Goal: Information Seeking & Learning: Compare options

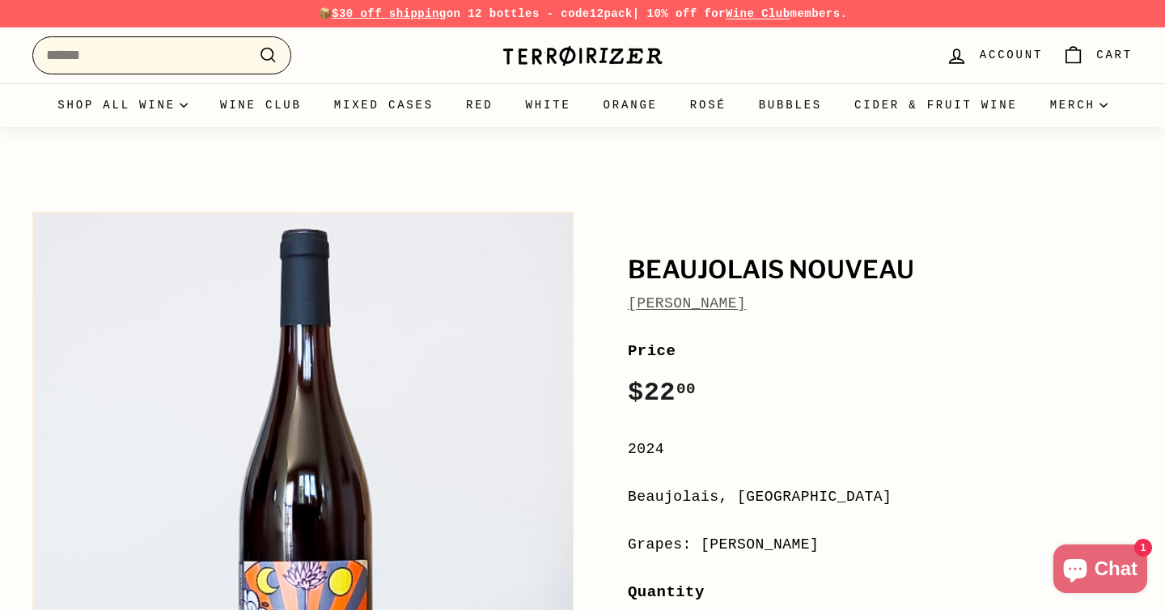
click at [223, 61] on input "Search" at bounding box center [161, 55] width 259 height 38
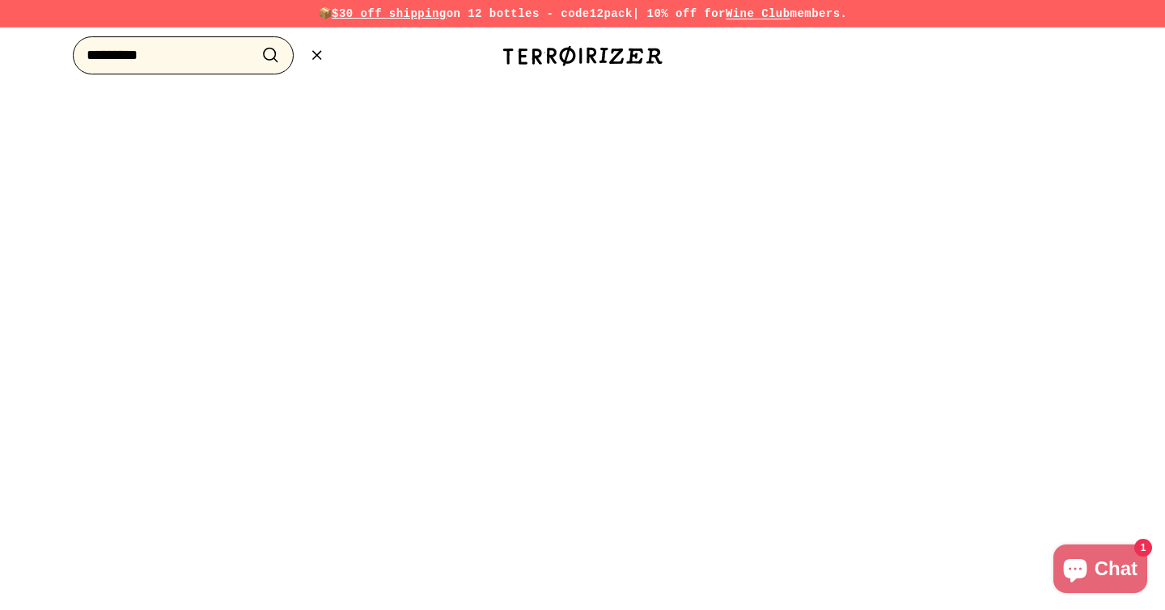
type input "*********"
click at [256, 43] on button ".cls-1{fill:none;stroke:#000;stroke-miterlimit:10;stroke-width:2px} Search" at bounding box center [271, 55] width 30 height 25
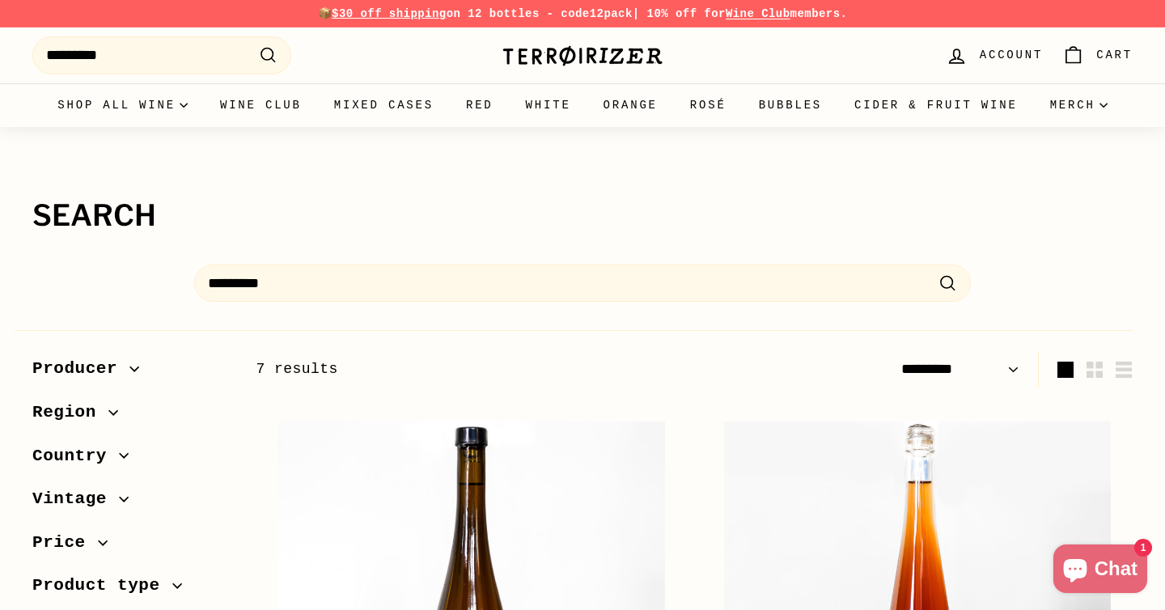
select select "*********"
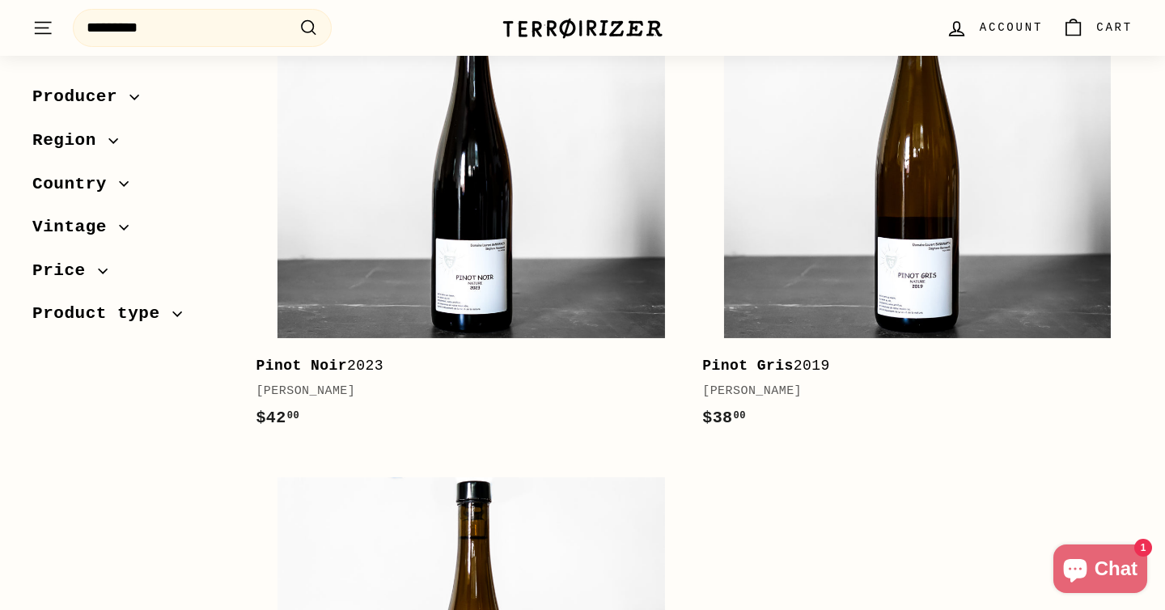
scroll to position [1503, 0]
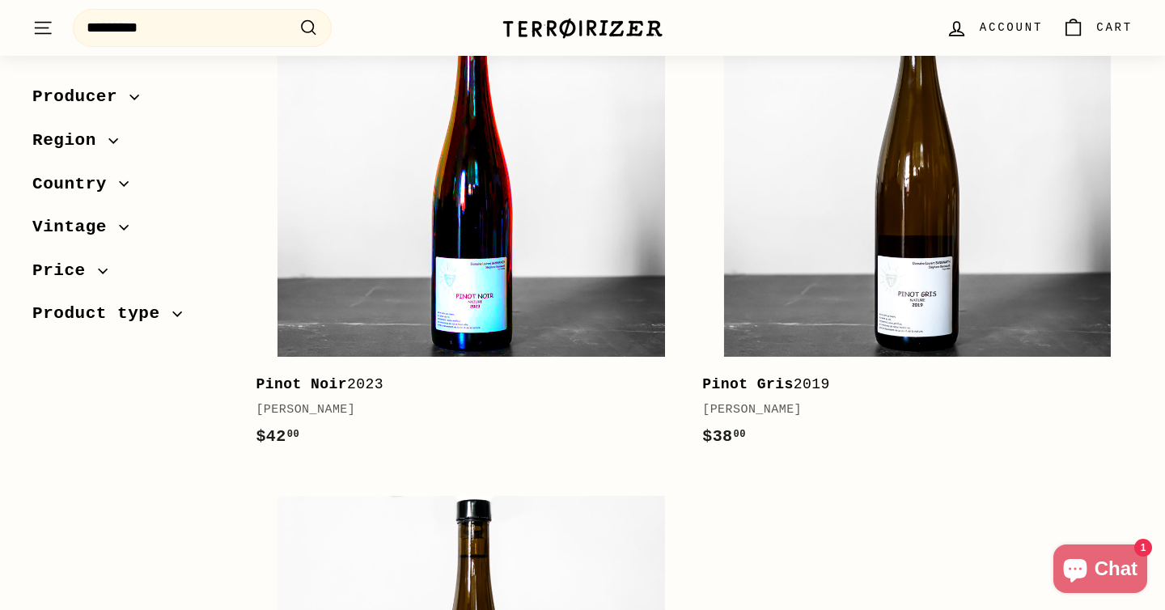
click at [567, 317] on img at bounding box center [470, 163] width 387 height 387
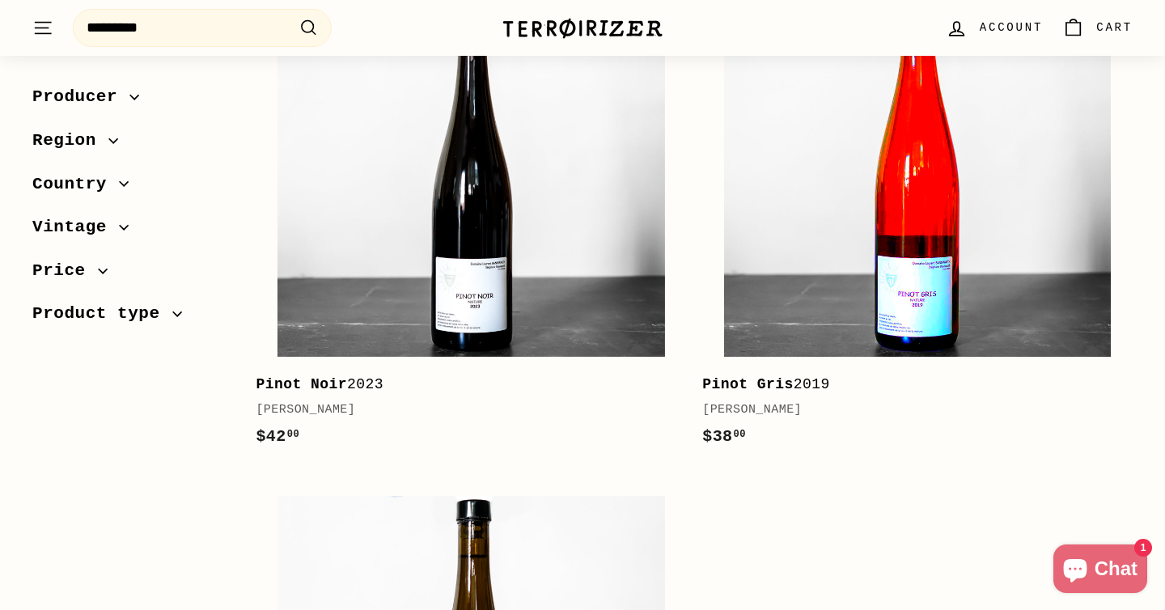
click at [820, 281] on img at bounding box center [917, 163] width 387 height 387
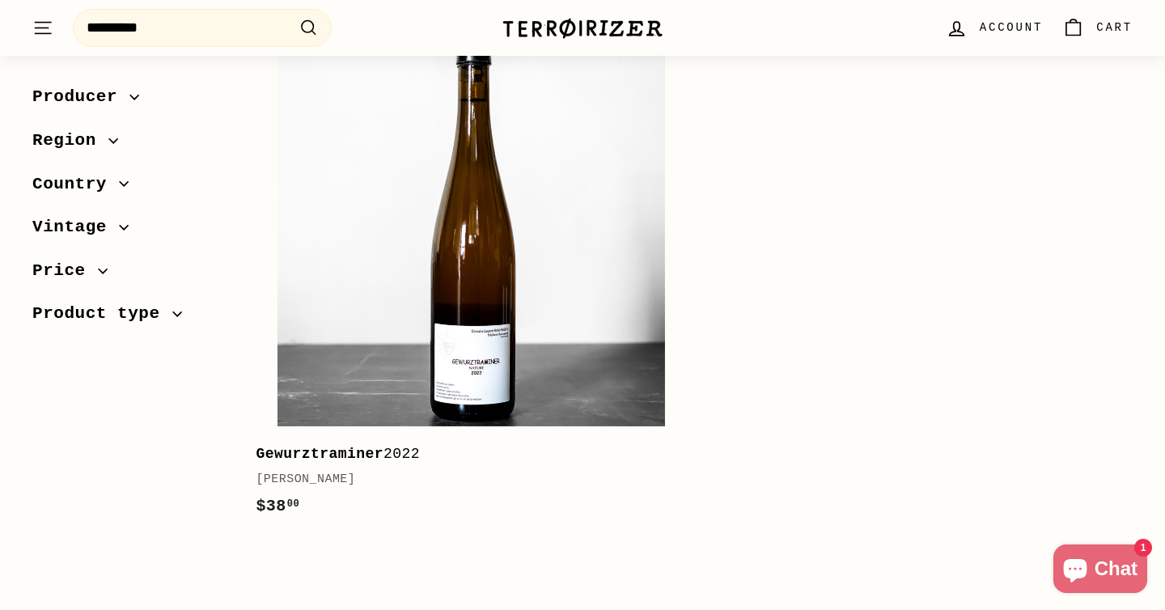
scroll to position [1962, 0]
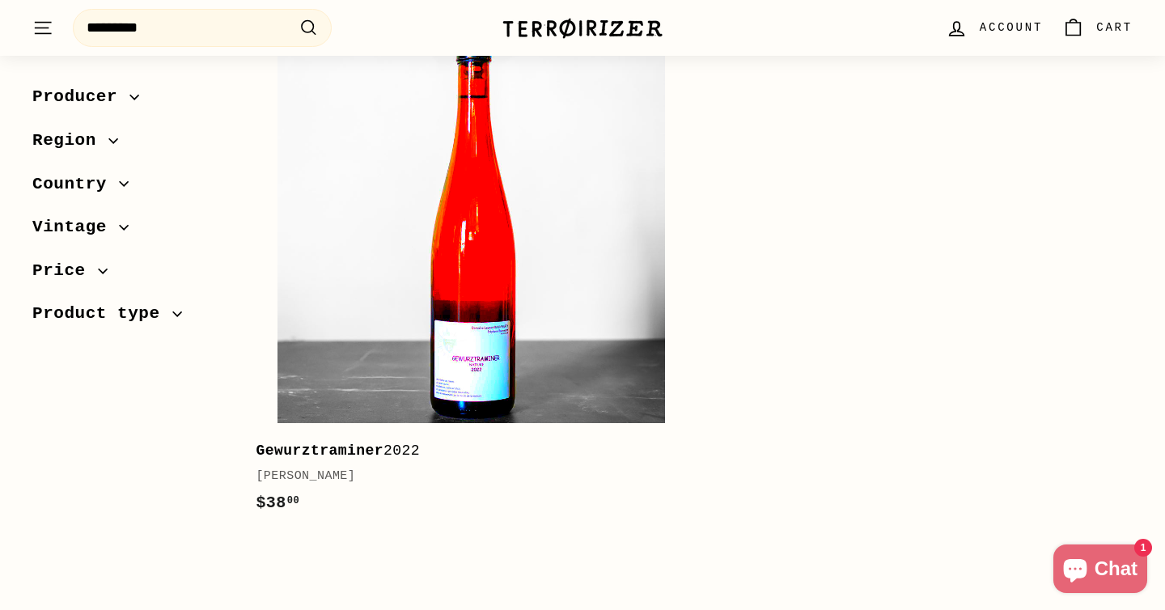
click at [631, 345] on img at bounding box center [470, 229] width 387 height 387
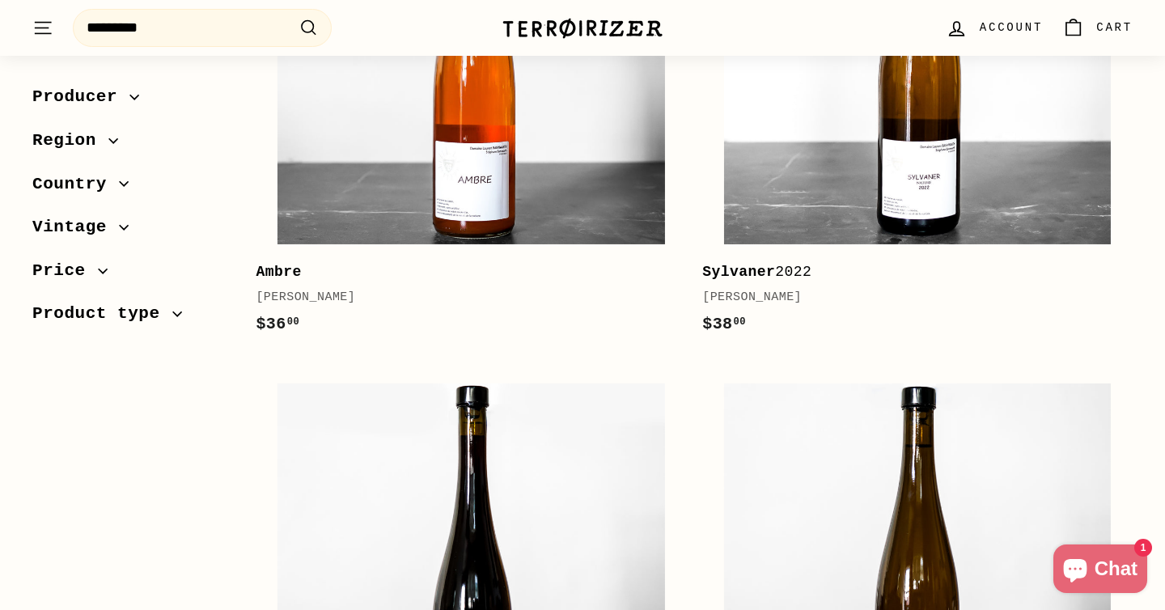
scroll to position [984, 0]
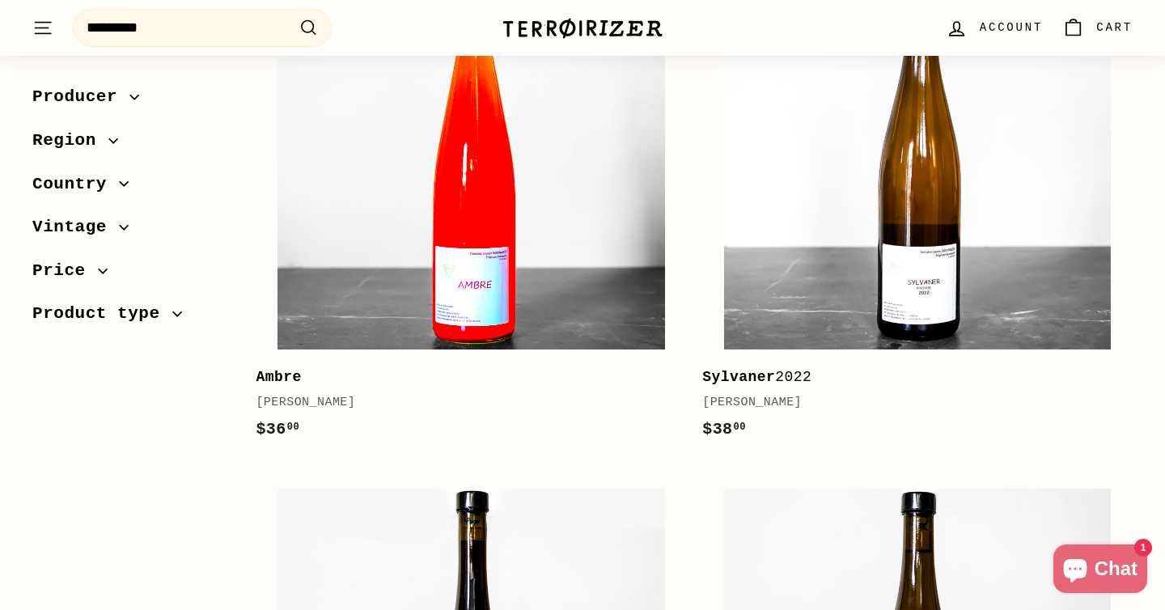
click at [614, 309] on img at bounding box center [470, 156] width 387 height 387
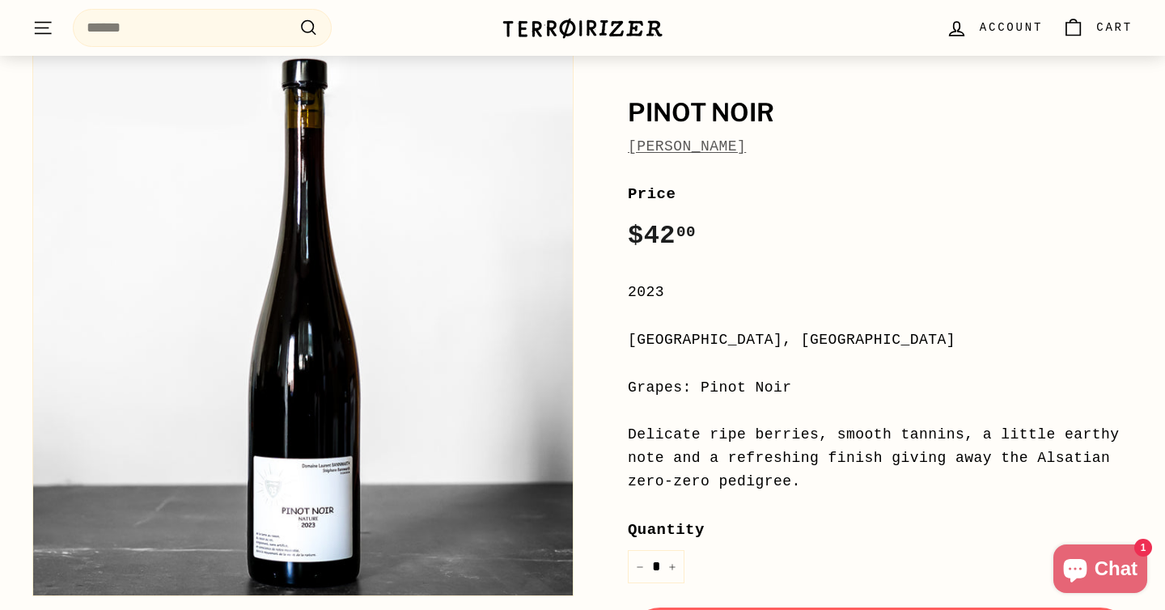
scroll to position [393, 0]
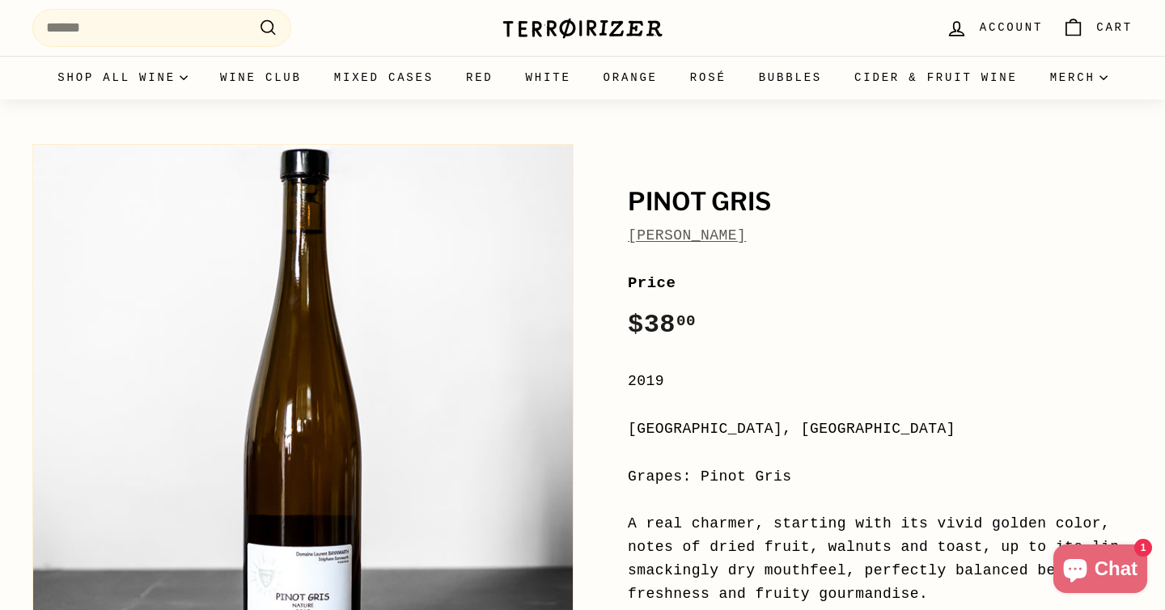
scroll to position [13, 0]
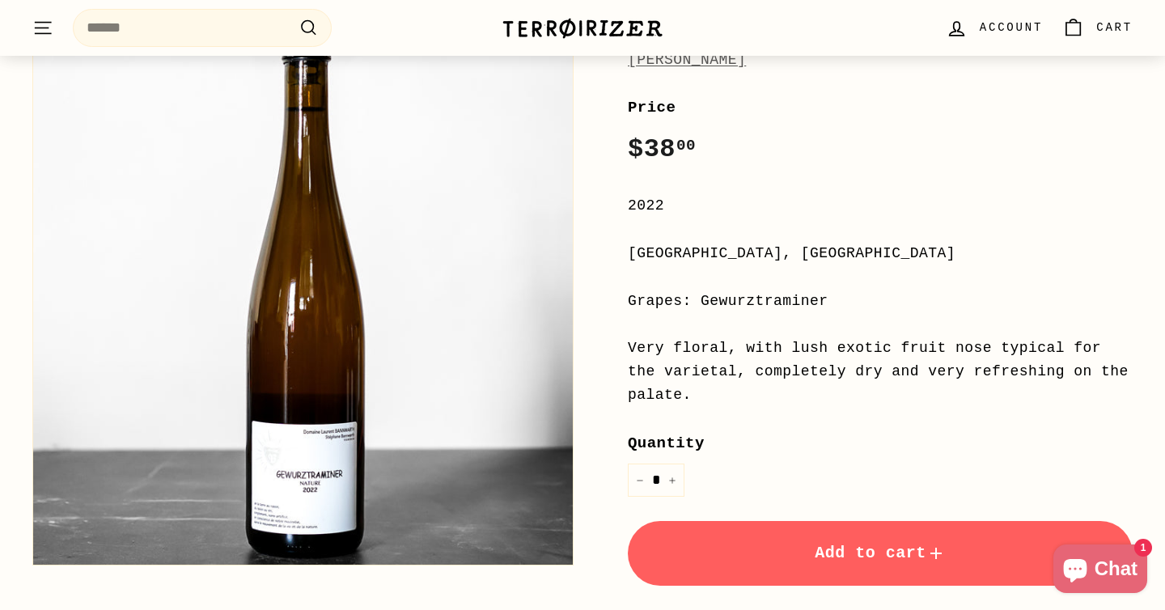
scroll to position [301, 0]
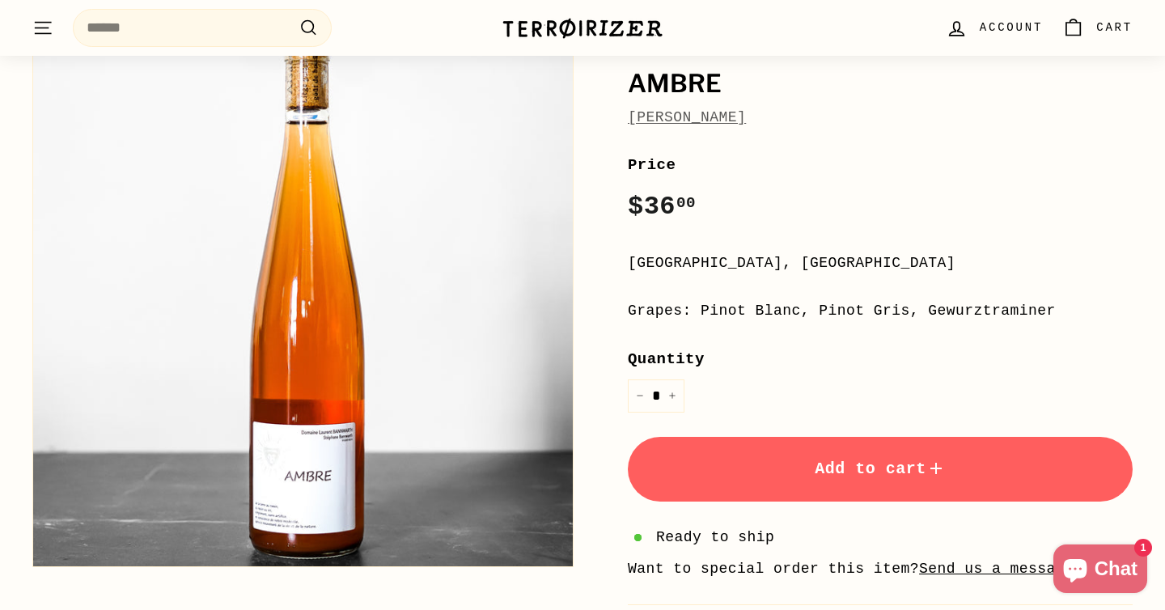
scroll to position [270, 0]
